Goal: Obtain resource: Obtain resource

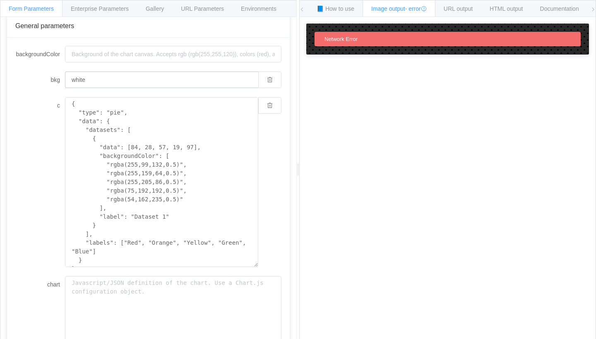
scroll to position [94, 0]
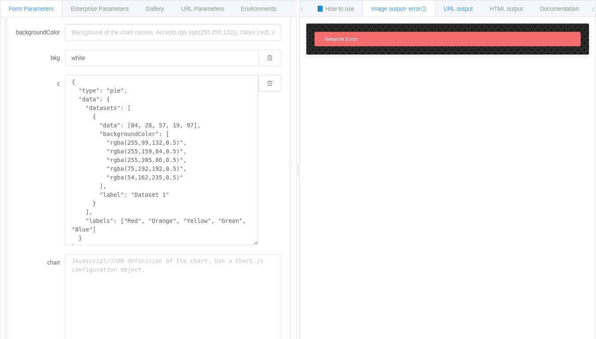
click at [462, 5] on span "URL output" at bounding box center [458, 8] width 29 height 7
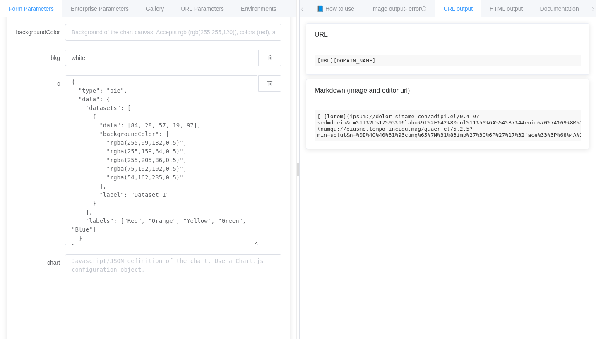
scroll to position [78, 0]
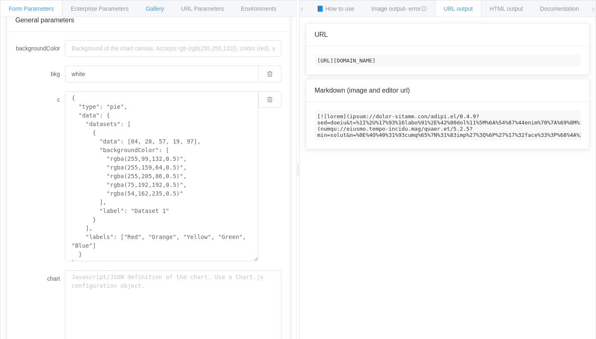
click at [152, 10] on span "Gallery" at bounding box center [155, 8] width 18 height 7
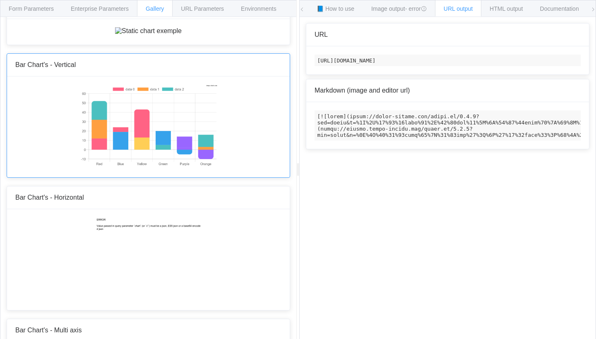
scroll to position [29, 0]
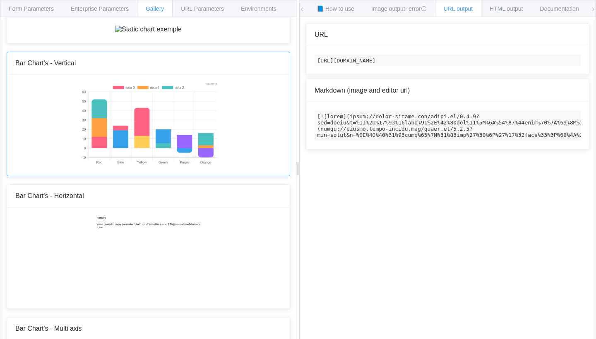
click at [172, 166] on img at bounding box center [148, 124] width 138 height 83
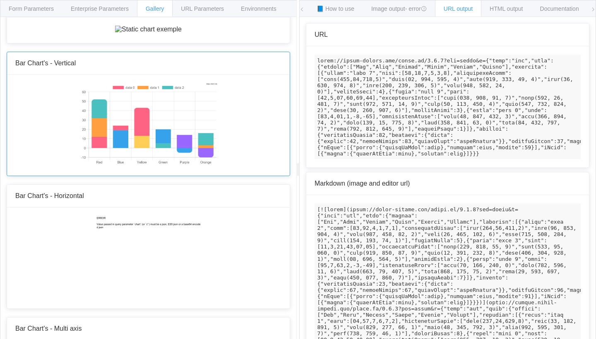
click at [204, 152] on div at bounding box center [148, 125] width 283 height 101
click at [182, 33] on img at bounding box center [148, 29] width 67 height 7
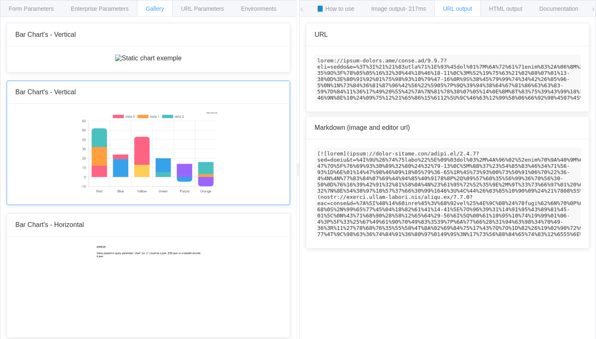
click at [223, 104] on div "Bar Chart's - Vertical" at bounding box center [148, 92] width 283 height 23
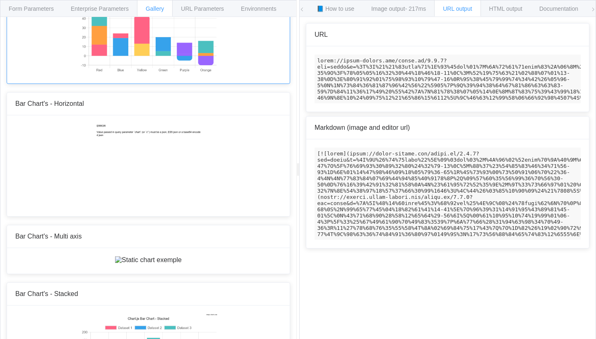
scroll to position [134, 0]
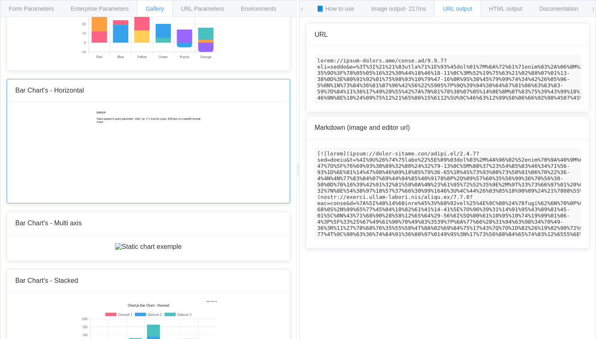
click at [202, 193] on img at bounding box center [149, 151] width 106 height 83
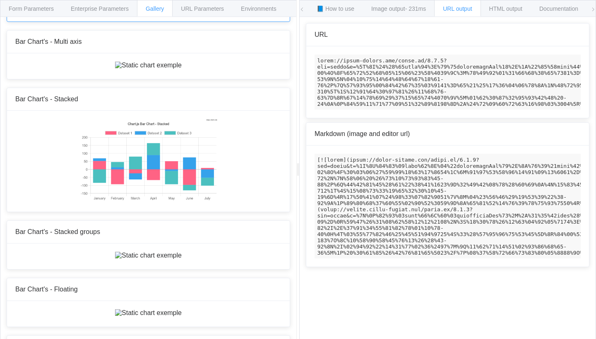
scroll to position [318, 0]
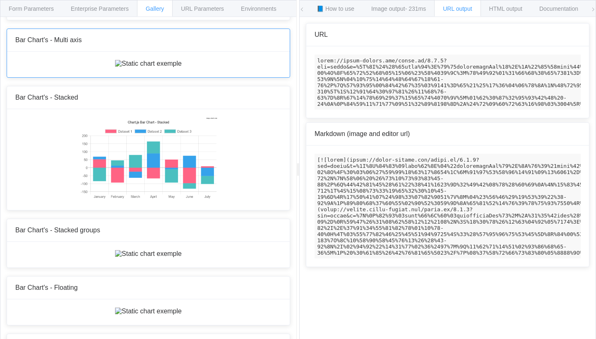
click at [182, 67] on img at bounding box center [148, 63] width 67 height 7
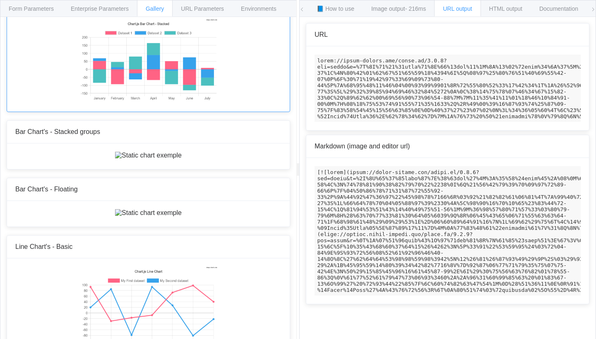
scroll to position [420, 0]
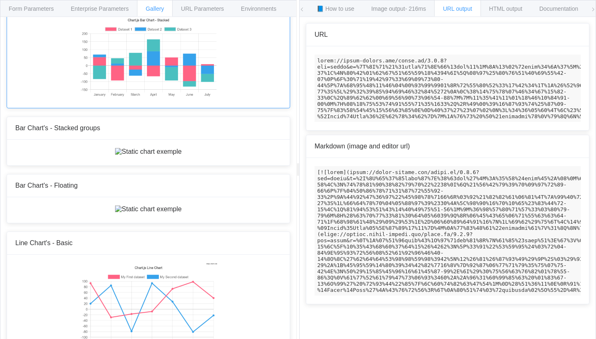
click at [212, 98] on img at bounding box center [148, 56] width 138 height 83
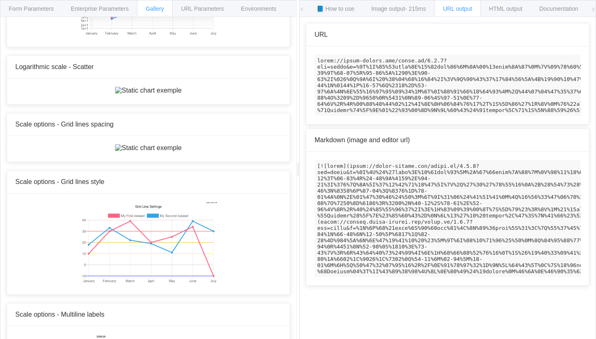
scroll to position [3538, 0]
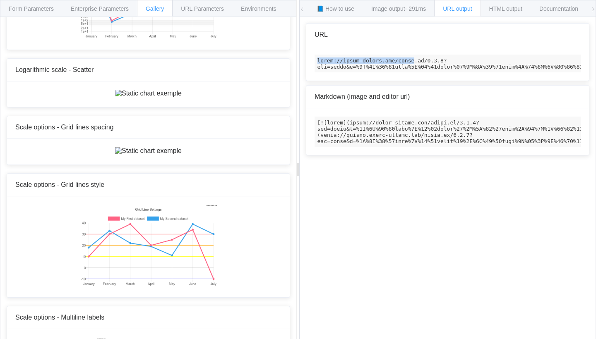
drag, startPoint x: 415, startPoint y: 60, endPoint x: 314, endPoint y: 62, distance: 100.6
click at [314, 62] on div at bounding box center [447, 63] width 283 height 34
copy code "[URL][DOMAIN_NAME]"
